Goal: Task Accomplishment & Management: Complete application form

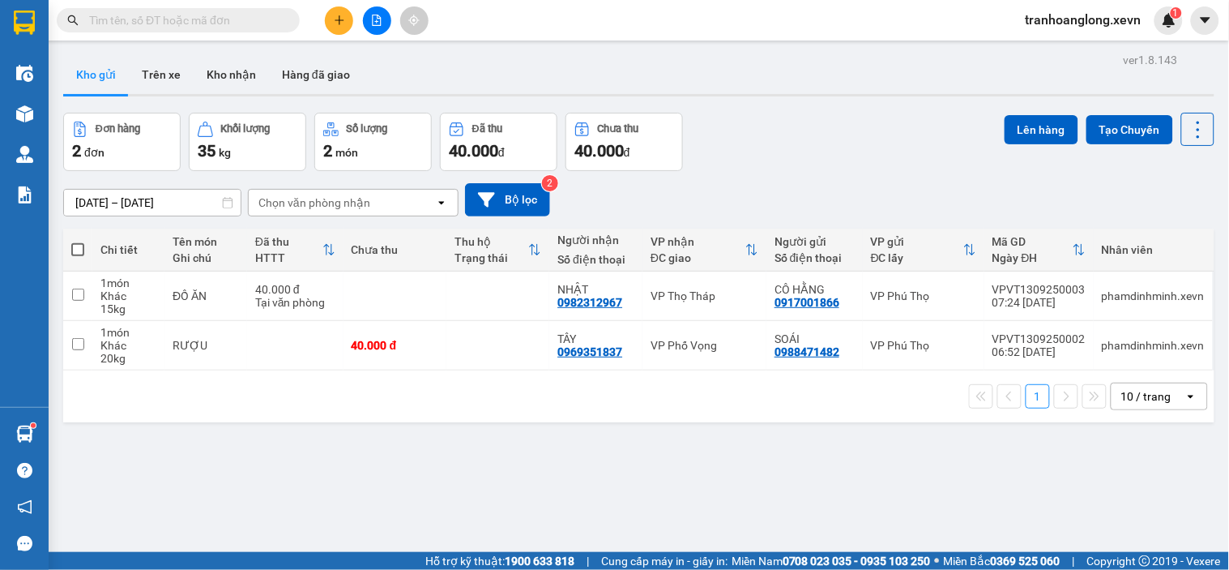
click at [337, 22] on icon "plus" at bounding box center [339, 20] width 11 height 11
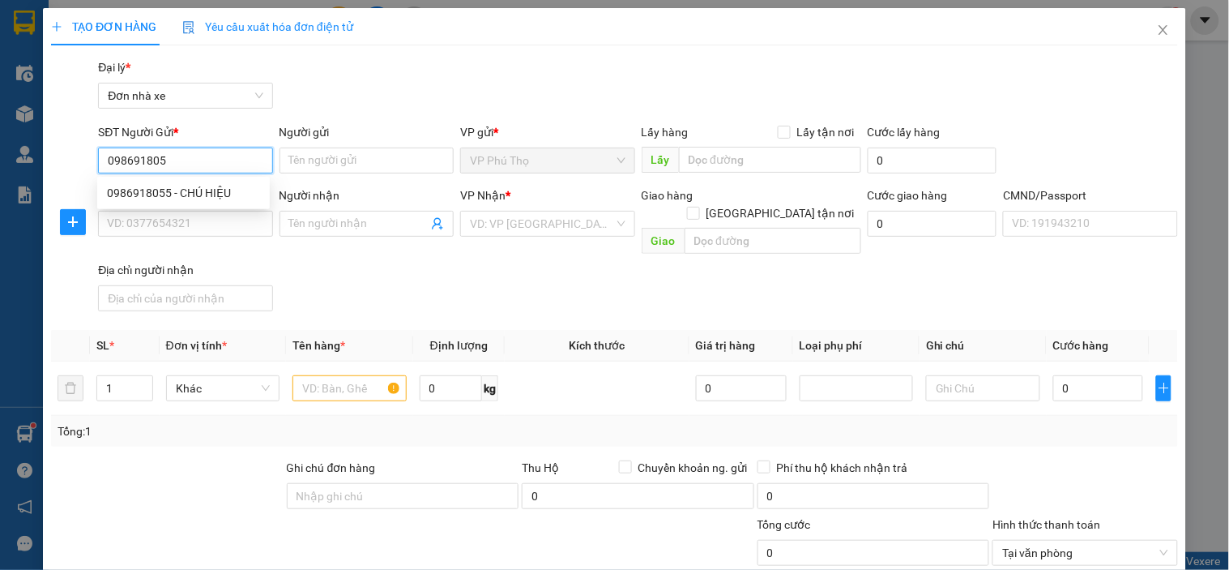
type input "0986918055"
click at [233, 188] on div "0986918055 - CHÚ HIỆU" at bounding box center [183, 193] width 153 height 18
type input "CHÚ HIỆU"
type input "0362111351"
type input "[PERSON_NAME]"
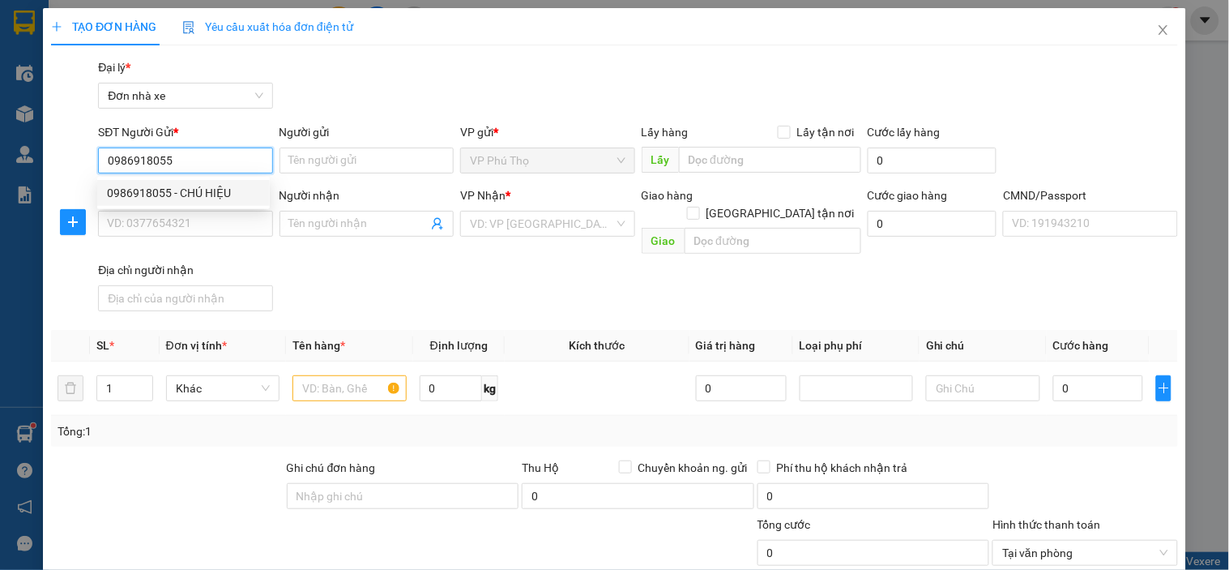
type input "025203005770 [PERSON_NAME]"
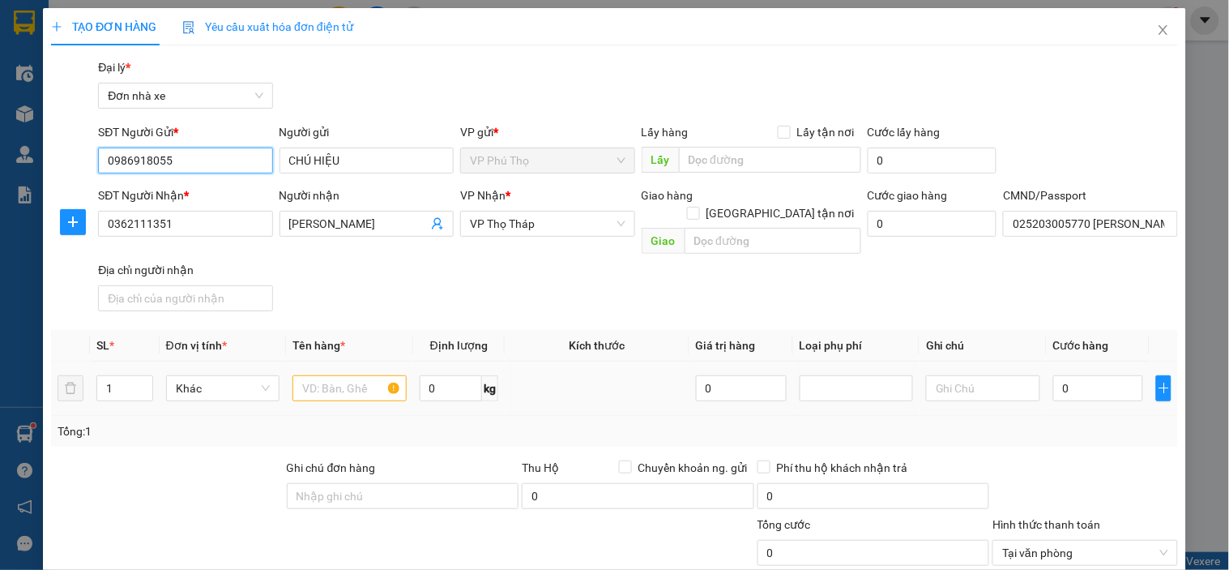
type input "0986918055"
click at [353, 375] on input "text" at bounding box center [348, 388] width 113 height 26
type input "D"
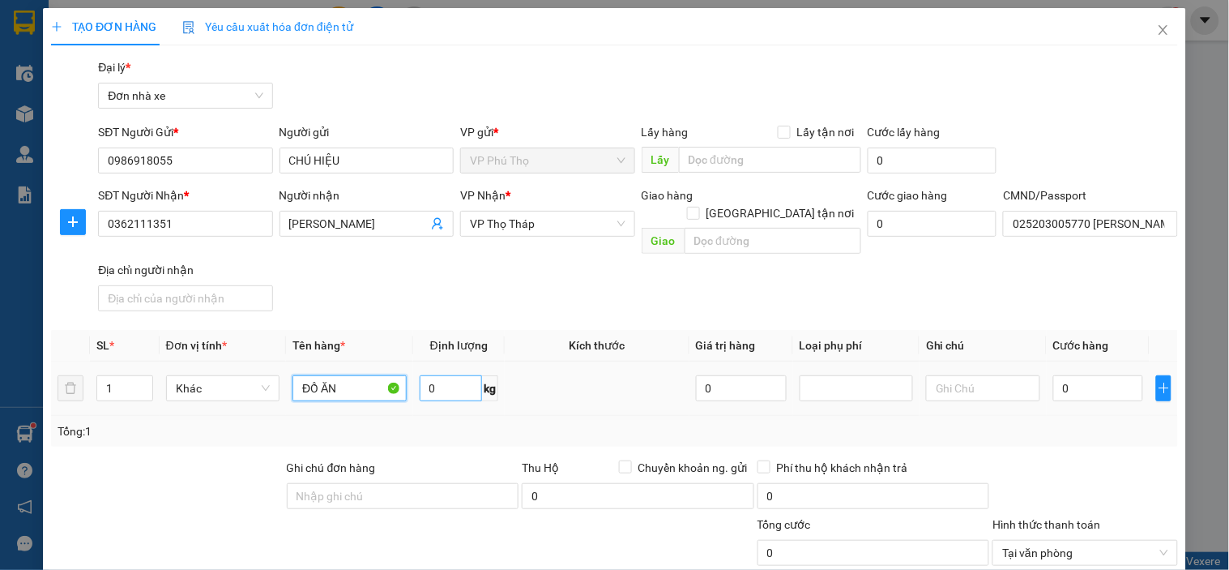
type input "ĐỒ ĂN"
click at [458, 376] on input "0" at bounding box center [451, 388] width 63 height 26
type input "19"
click at [1083, 375] on input "0" at bounding box center [1098, 388] width 91 height 26
type input "5"
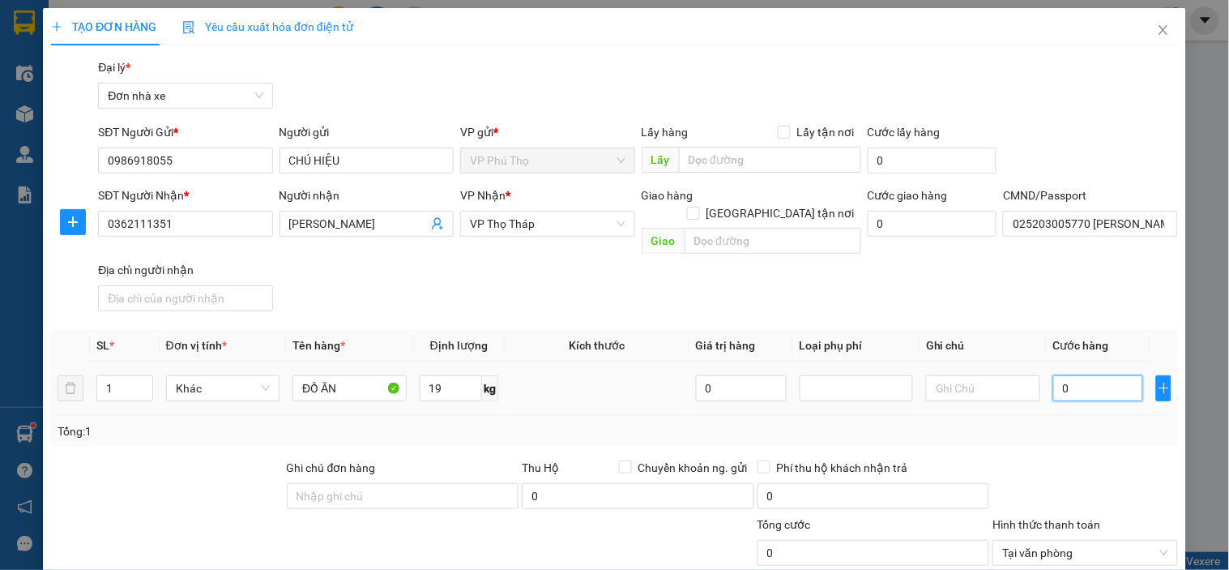
type input "5"
type input "50"
type input "50.000"
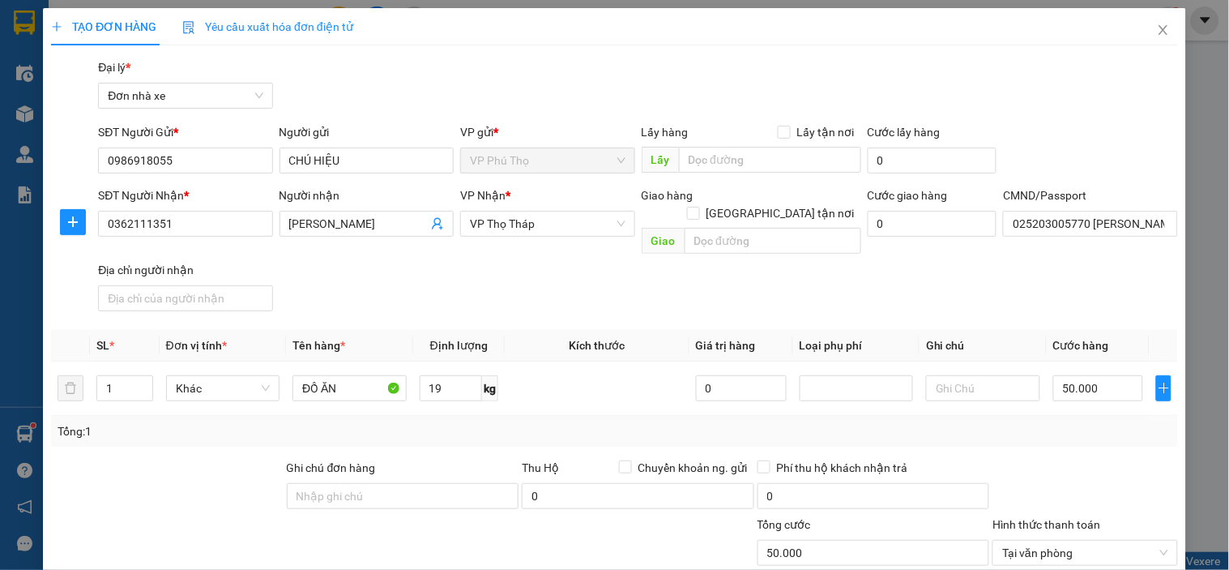
click at [929, 264] on div "SĐT Người Nhận * 0362111351 Người nhận HỒNG HẢI VP Nhận * VP Thọ Tháp Giao hàng…" at bounding box center [638, 251] width 1086 height 131
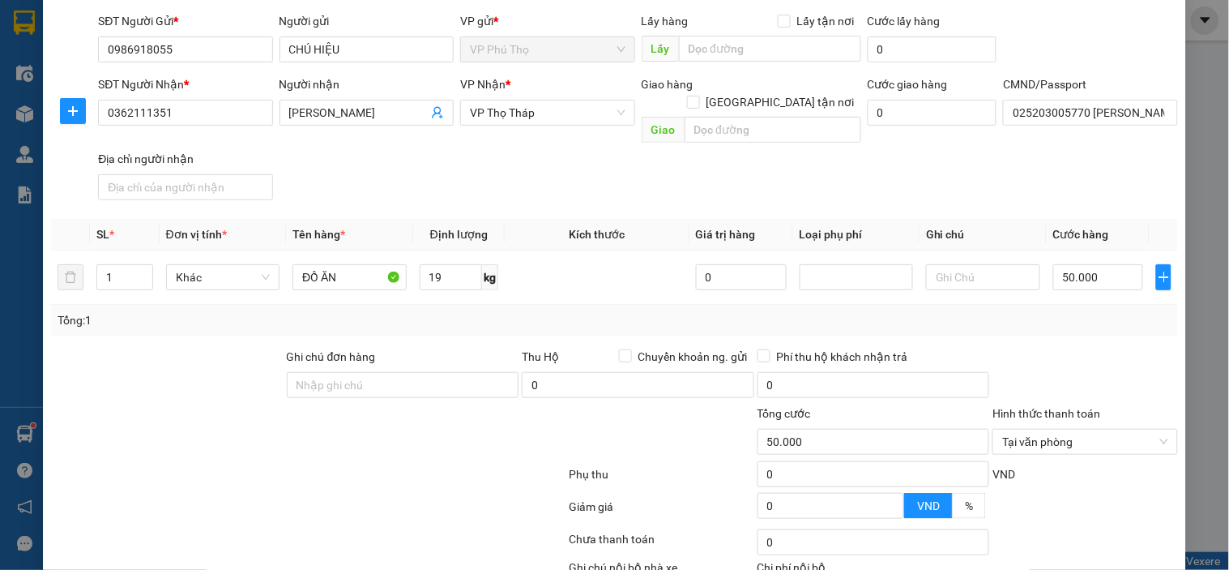
scroll to position [201, 0]
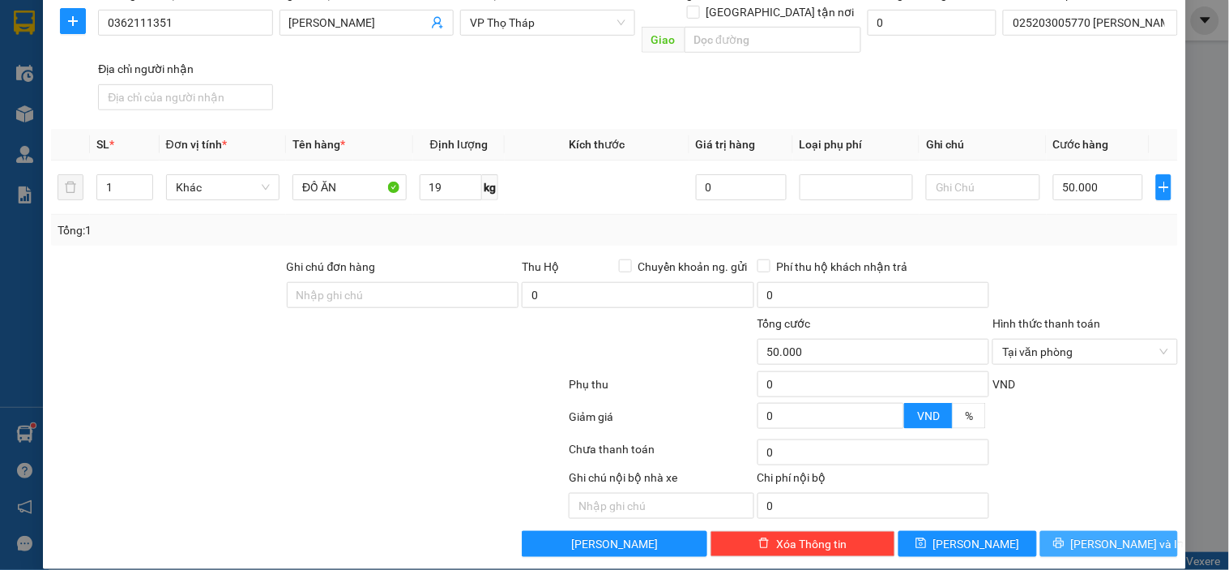
click at [1126, 535] on span "[PERSON_NAME] và In" at bounding box center [1127, 544] width 113 height 18
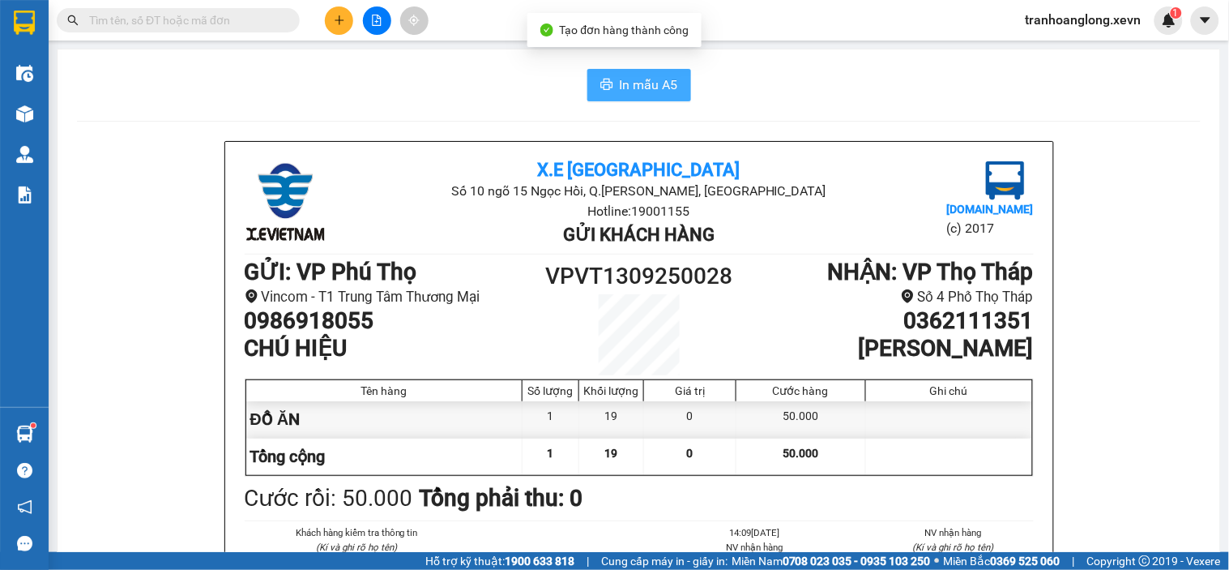
click at [638, 79] on span "In mẫu A5" at bounding box center [649, 85] width 58 height 20
